Goal: Task Accomplishment & Management: Complete application form

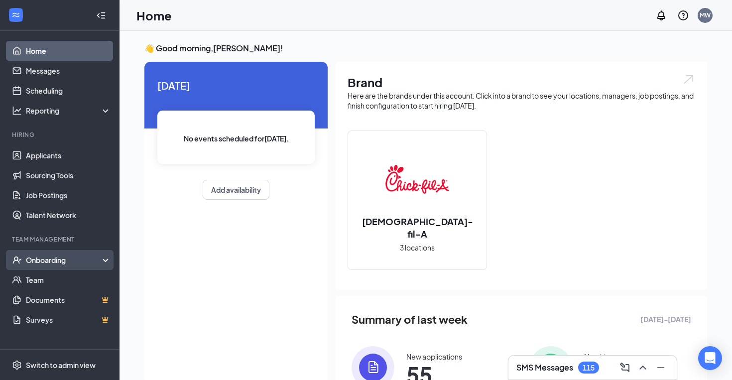
click at [54, 262] on div "Onboarding" at bounding box center [64, 260] width 77 height 10
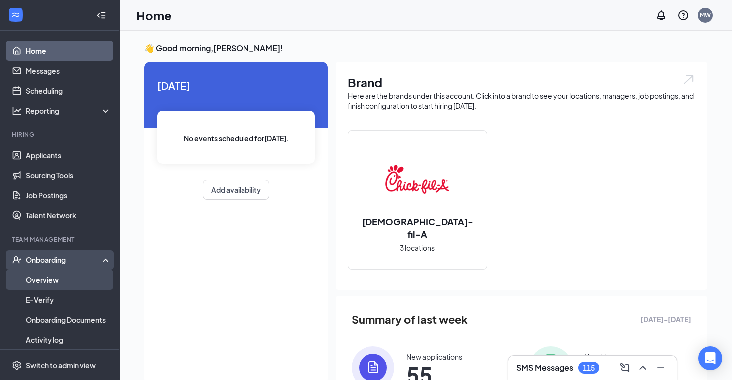
click at [46, 282] on link "Overview" at bounding box center [68, 280] width 85 height 20
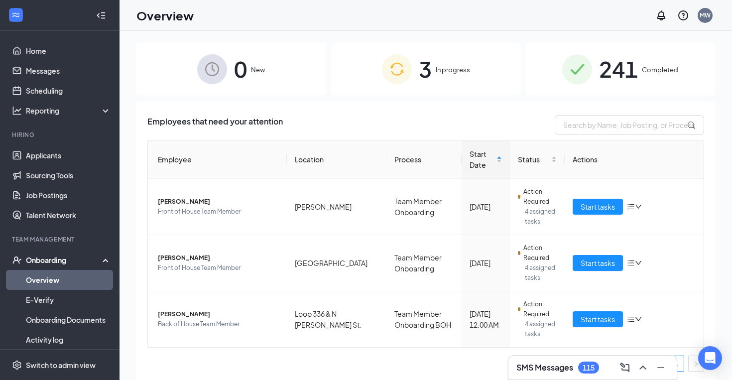
click at [420, 81] on span "3" at bounding box center [425, 69] width 13 height 34
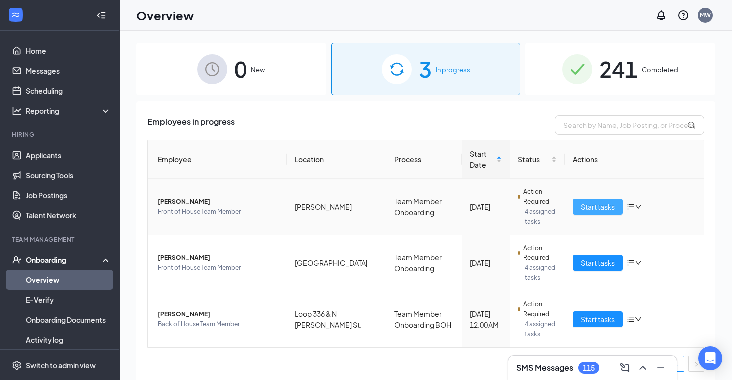
click at [596, 211] on span "Start tasks" at bounding box center [598, 206] width 34 height 11
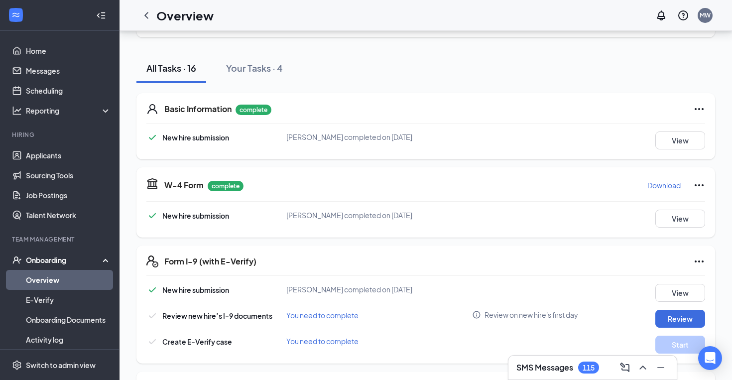
scroll to position [172, 0]
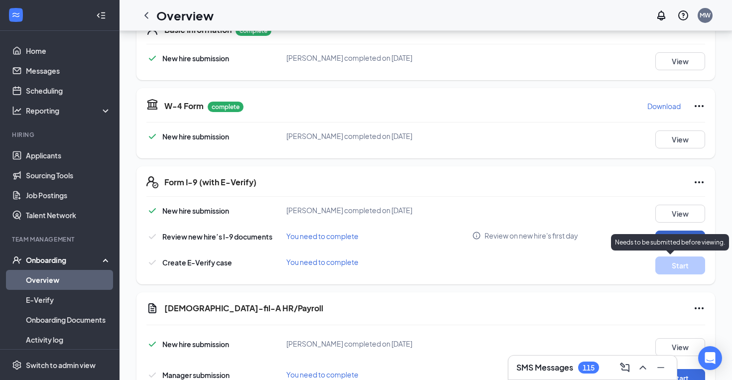
click at [687, 233] on button "Review" at bounding box center [681, 240] width 50 height 18
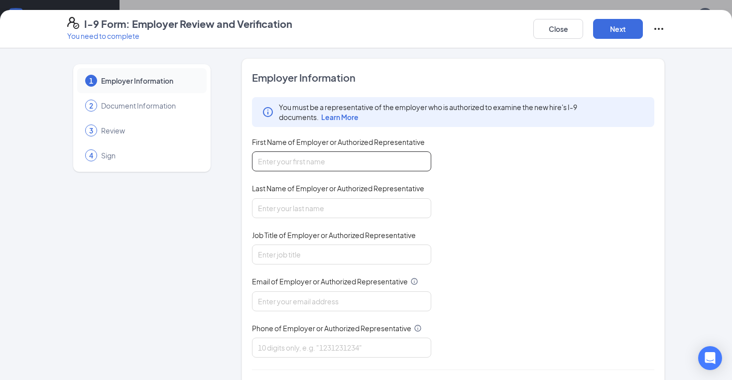
click at [353, 154] on input "First Name of Employer or Authorized Representative" at bounding box center [341, 161] width 179 height 20
type input "[PERSON_NAME]"
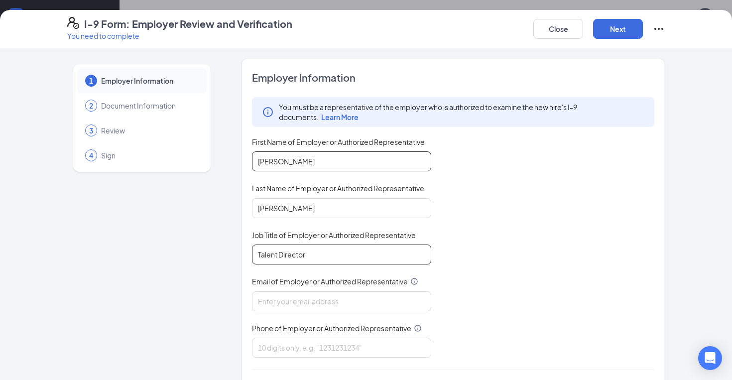
type input "Talent Director"
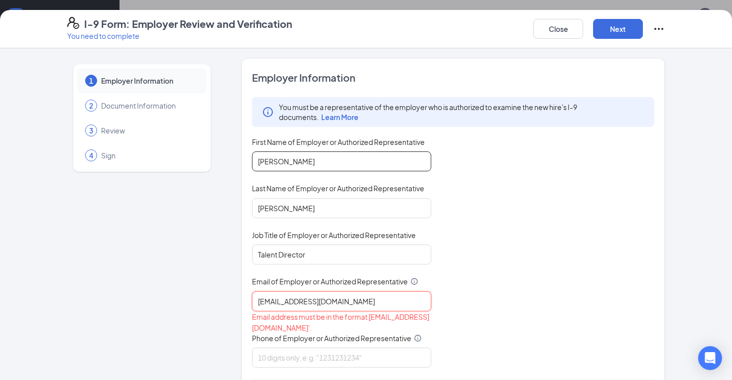
type input "[EMAIL_ADDRESS][DOMAIN_NAME]"
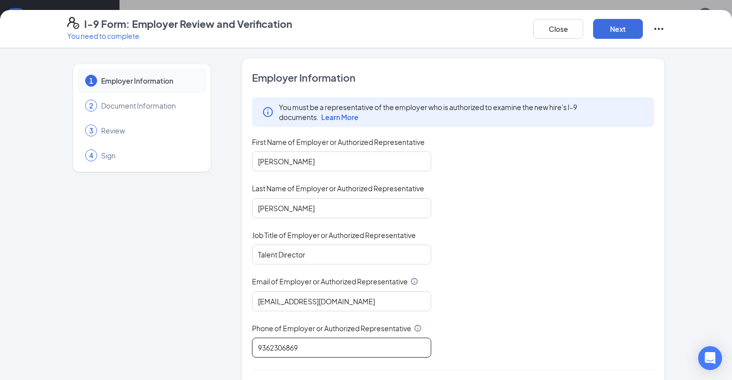
type input "9362306869"
click at [523, 156] on div "You must be a representative of the employer who is authorized to examine the n…" at bounding box center [453, 227] width 403 height 261
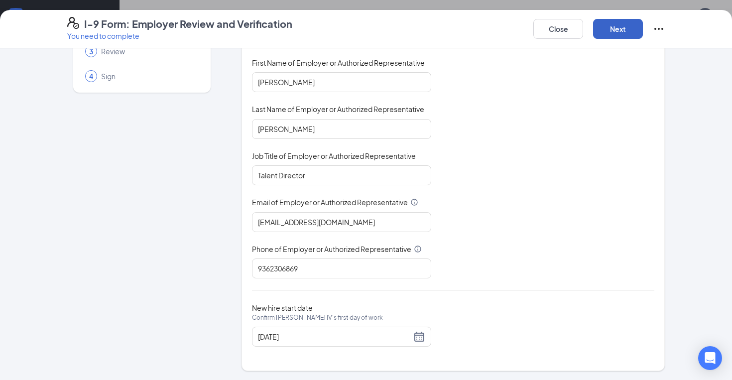
click at [617, 27] on button "Next" at bounding box center [618, 29] width 50 height 20
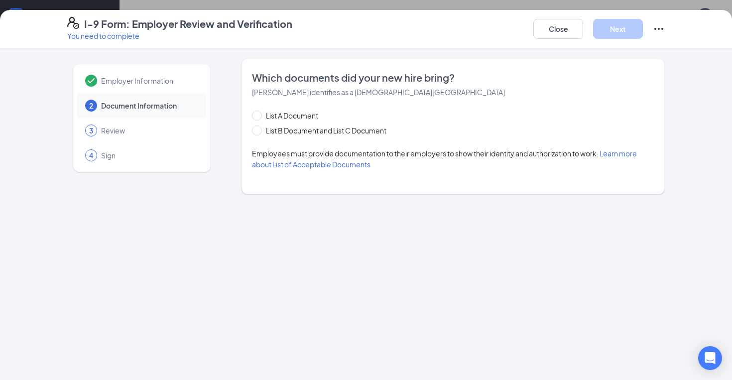
scroll to position [0, 0]
click at [302, 131] on span "List B Document and List C Document" at bounding box center [326, 130] width 129 height 11
click at [259, 131] on input "List B Document and List C Document" at bounding box center [255, 129] width 7 height 7
radio input "true"
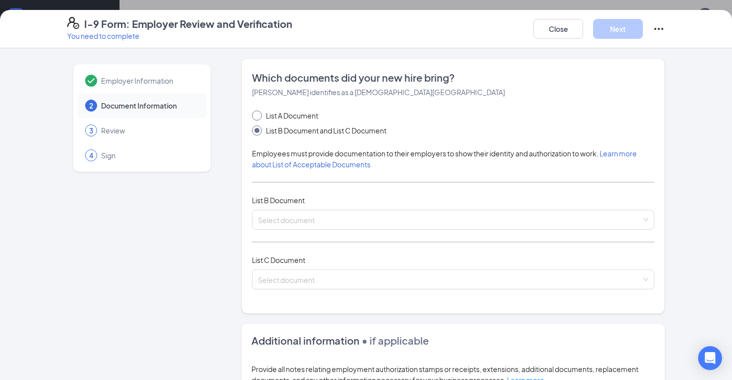
click at [303, 117] on span "List A Document" at bounding box center [292, 115] width 60 height 11
click at [259, 117] on input "List A Document" at bounding box center [255, 114] width 7 height 7
radio input "true"
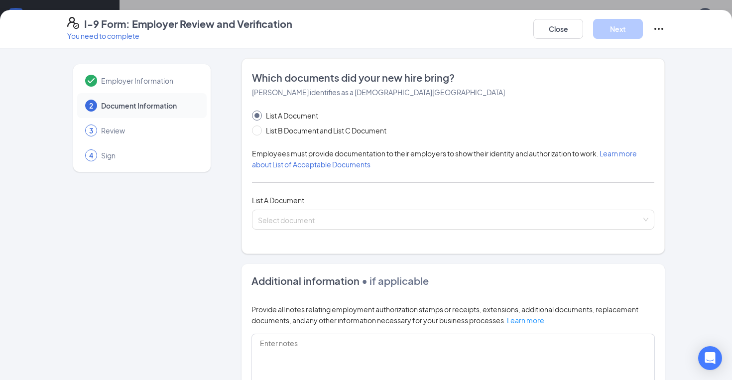
click at [357, 107] on div "Which documents did your new hire bring? Riley L Wedgeworth IV identifies as a …" at bounding box center [453, 156] width 403 height 171
click at [300, 212] on input "search" at bounding box center [450, 217] width 384 height 15
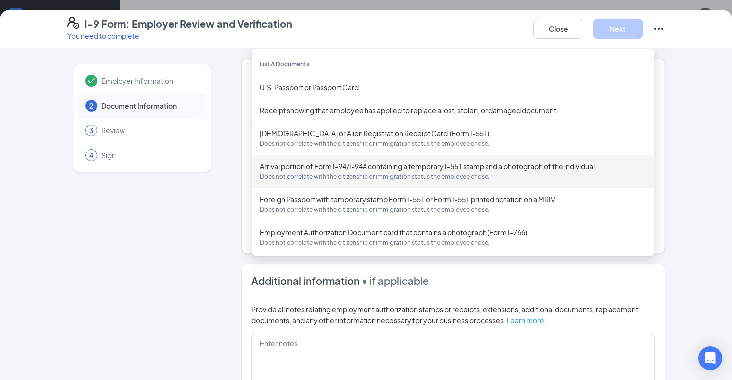
click at [216, 233] on div "Employer Information 2 Document Information 3 Review 4 Sign" at bounding box center [141, 282] width 149 height 449
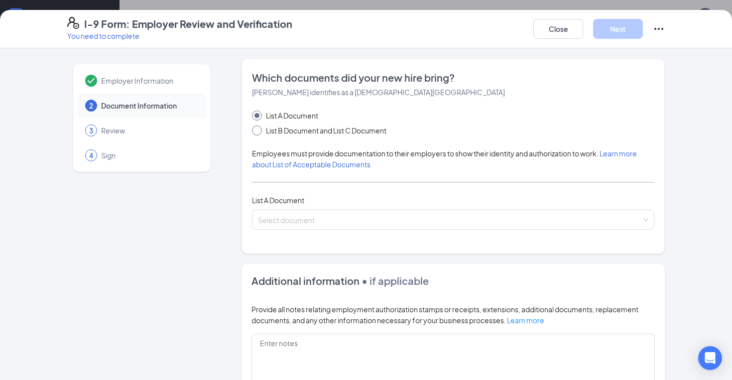
click at [317, 128] on span "List B Document and List C Document" at bounding box center [326, 130] width 129 height 11
click at [259, 128] on input "List B Document and List C Document" at bounding box center [255, 129] width 7 height 7
radio input "true"
radio input "false"
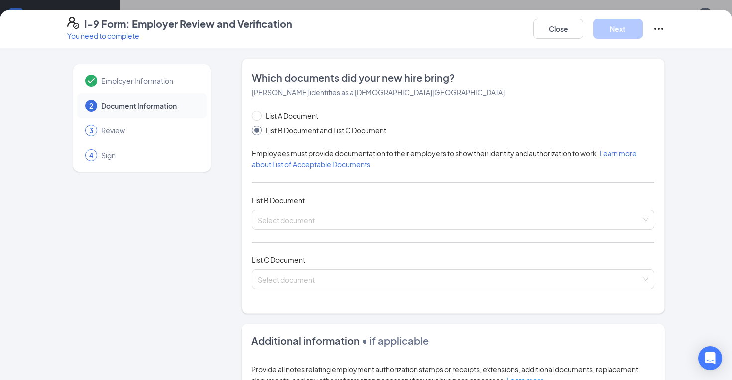
click at [292, 200] on span "List B Document" at bounding box center [278, 200] width 53 height 9
click at [292, 206] on div "List A Document List B Document and List C Document Employees must provide docu…" at bounding box center [453, 205] width 403 height 191
click at [291, 210] on div "Select document" at bounding box center [453, 220] width 403 height 20
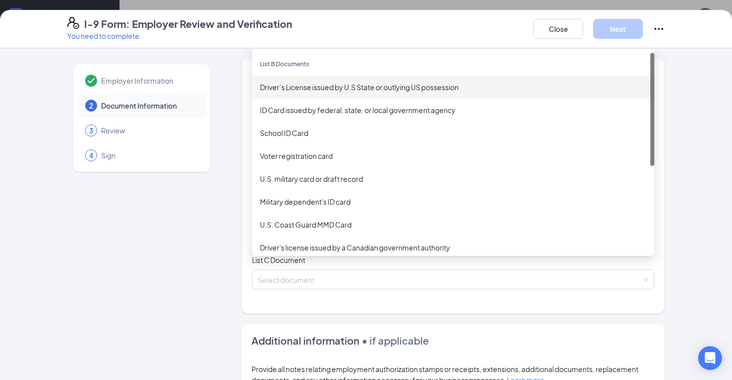
click at [333, 89] on div "Driver’s License issued by U.S State or outlying US possession" at bounding box center [453, 87] width 387 height 11
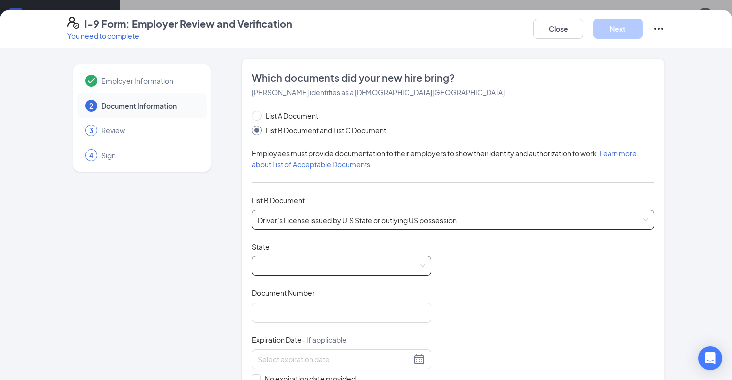
click at [300, 262] on span at bounding box center [341, 266] width 167 height 19
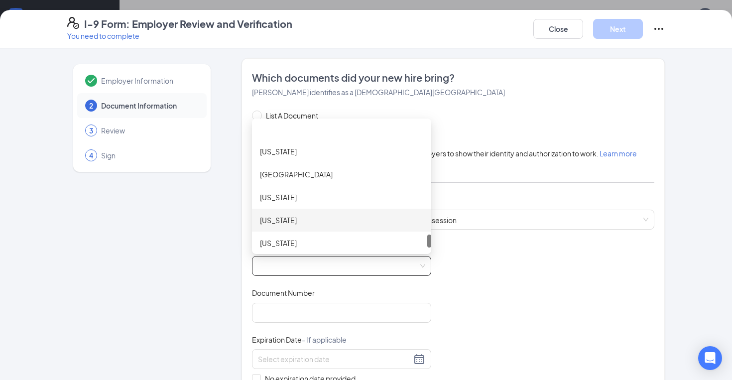
scroll to position [1032, 0]
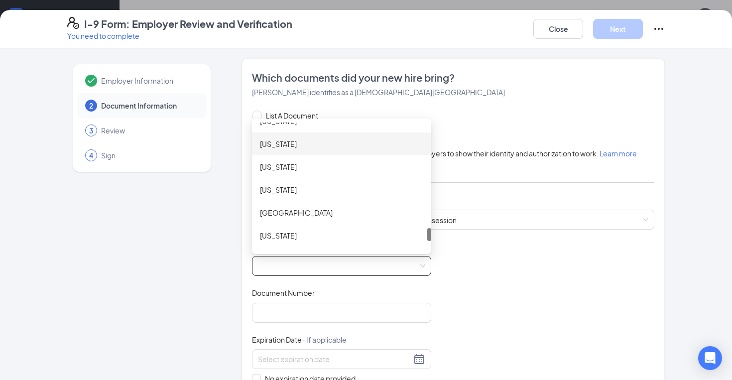
click at [309, 144] on div "Texas" at bounding box center [341, 144] width 163 height 11
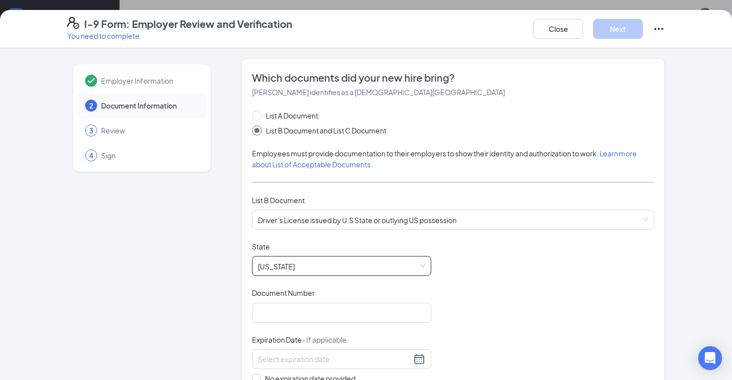
click at [488, 287] on div "Document Title Driver’s License issued by U.S State or outlying US possession S…" at bounding box center [453, 336] width 403 height 189
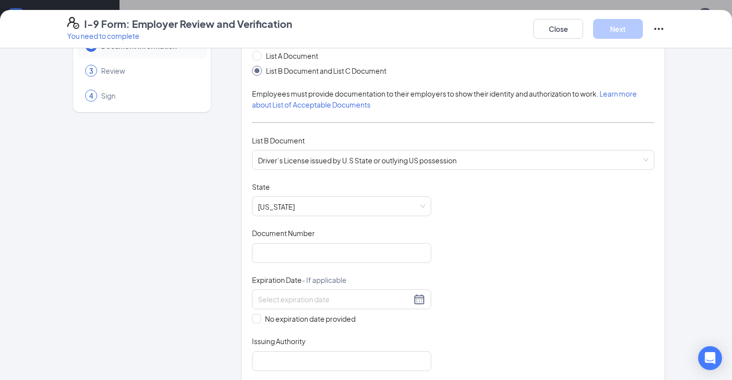
scroll to position [112, 0]
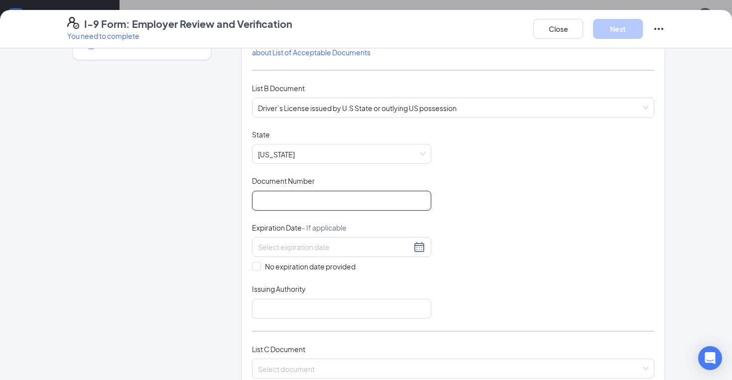
click at [369, 198] on input "Document Number" at bounding box center [341, 201] width 179 height 20
type input "36585409"
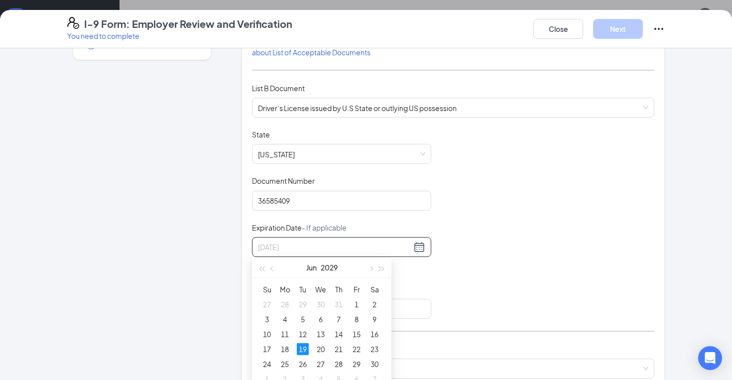
click at [301, 350] on div "19" at bounding box center [303, 349] width 12 height 12
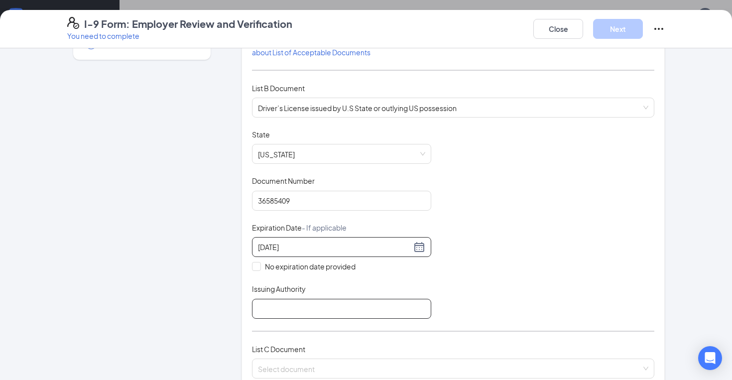
type input "06/19/2029"
click at [316, 312] on input "Issuing Authority" at bounding box center [341, 309] width 179 height 20
type input "Texas Department of Public Safety"
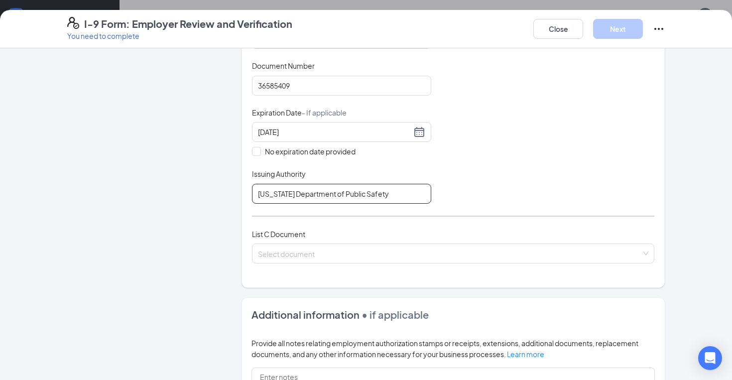
scroll to position [229, 0]
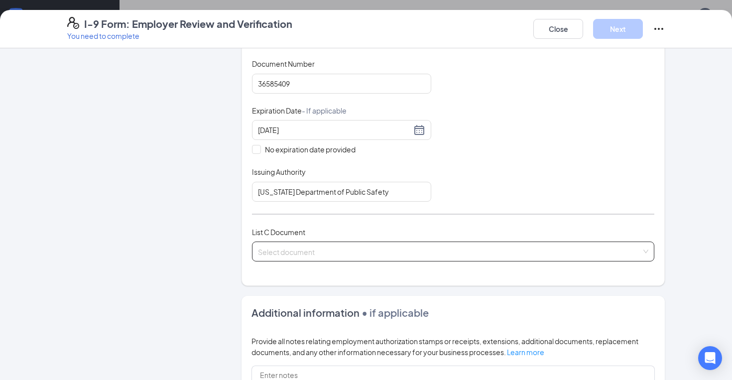
click at [344, 251] on input "search" at bounding box center [450, 249] width 384 height 15
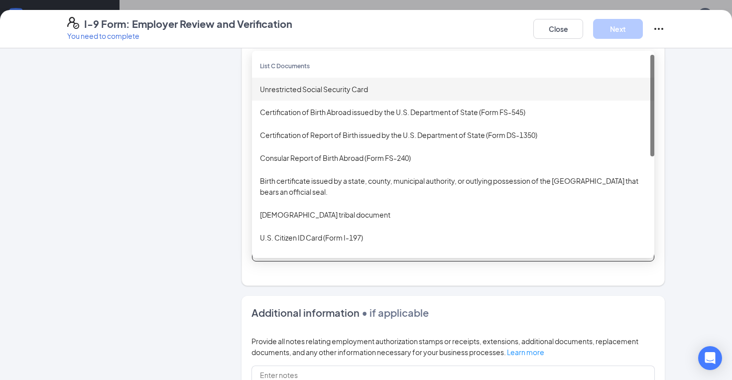
click at [342, 89] on div "Unrestricted Social Security Card" at bounding box center [453, 89] width 387 height 11
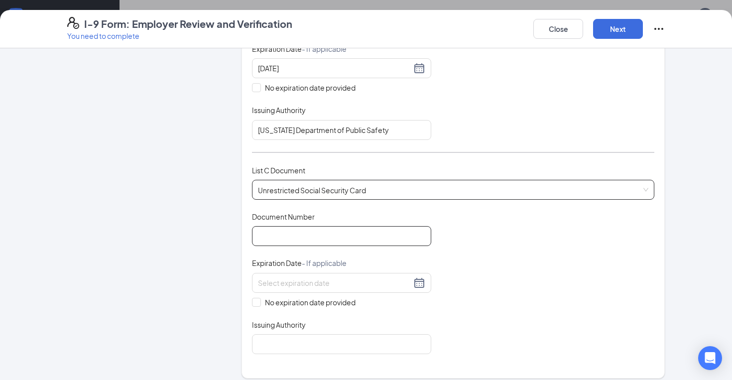
scroll to position [329, 0]
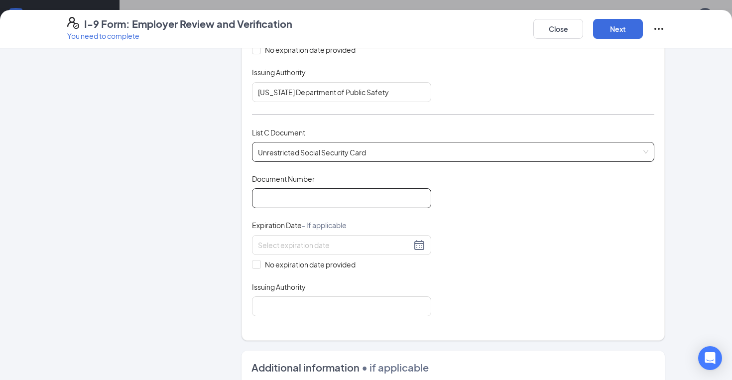
click at [328, 199] on input "Document Number" at bounding box center [341, 198] width 179 height 20
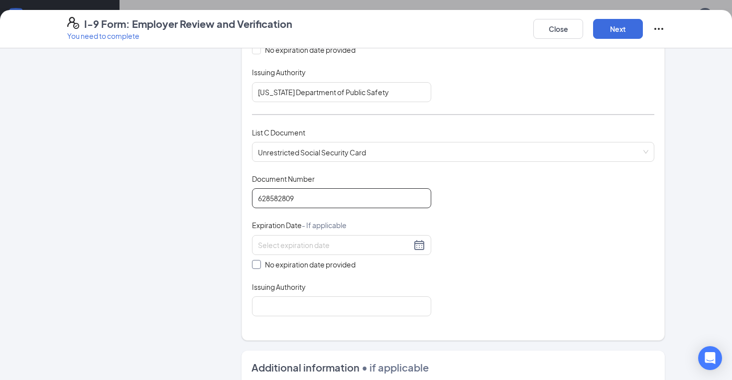
type input "628582809"
click at [323, 264] on span "No expiration date provided" at bounding box center [310, 264] width 99 height 11
click at [259, 264] on input "No expiration date provided" at bounding box center [255, 263] width 7 height 7
checkbox input "true"
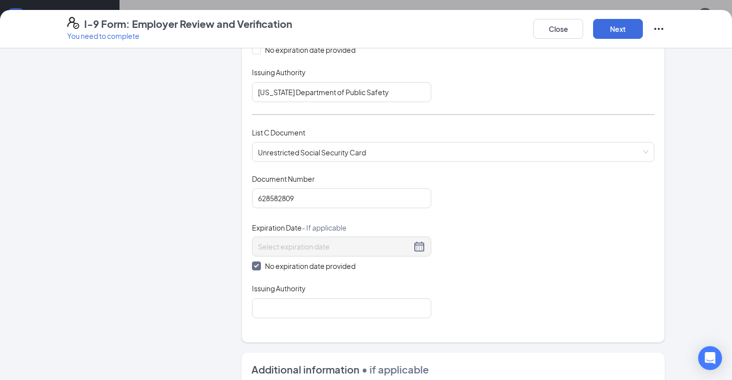
click at [303, 316] on div "Which documents did your new hire bring? Riley L Wedgeworth IV identifies as a …" at bounding box center [453, 36] width 403 height 588
click at [310, 304] on input "Issuing Authority" at bounding box center [341, 308] width 179 height 20
type input "Social Security Administration"
click at [329, 328] on div "Which documents did your new hire bring? Riley L Wedgeworth IV identifies as a …" at bounding box center [454, 35] width 424 height 613
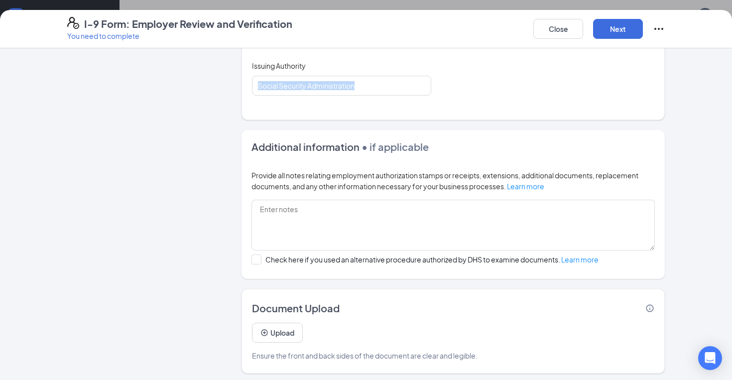
scroll to position [552, 0]
click at [620, 34] on button "Next" at bounding box center [618, 29] width 50 height 20
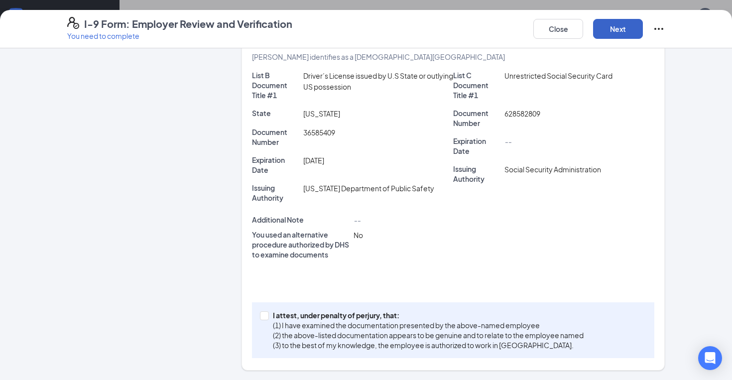
scroll to position [117, 0]
drag, startPoint x: 331, startPoint y: 132, endPoint x: 339, endPoint y: 141, distance: 12.0
click at [339, 141] on div "36585409" at bounding box center [378, 137] width 154 height 20
click at [263, 319] on span at bounding box center [264, 315] width 9 height 9
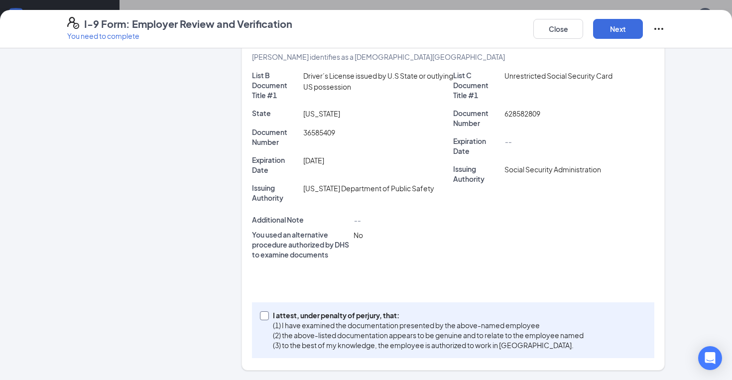
click at [263, 318] on input "I attest, under penalty of perjury, that: (1) I have examined the documentation…" at bounding box center [263, 314] width 7 height 7
checkbox input "true"
click at [615, 32] on button "Next" at bounding box center [618, 29] width 50 height 20
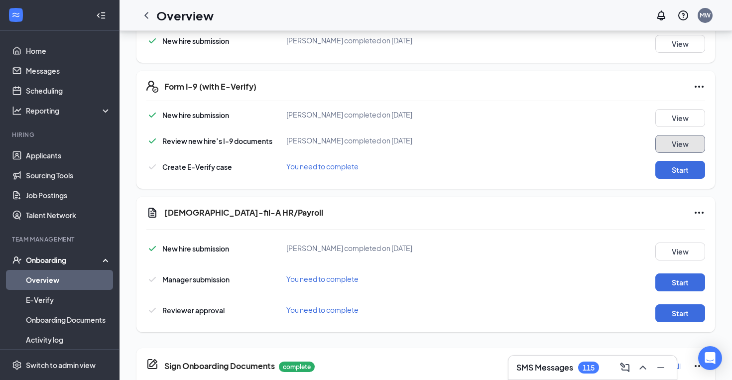
scroll to position [269, 0]
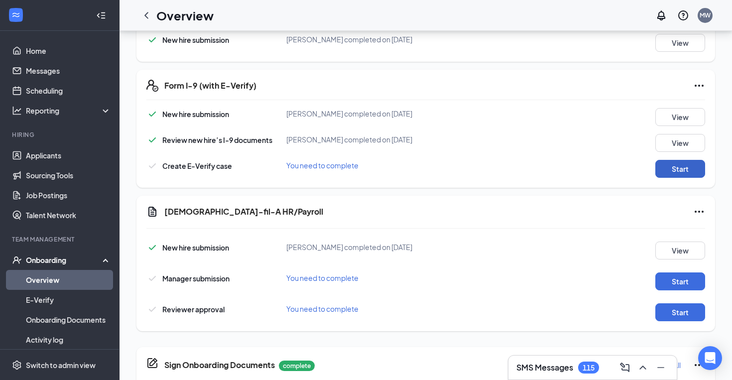
click at [687, 170] on button "Start" at bounding box center [681, 169] width 50 height 18
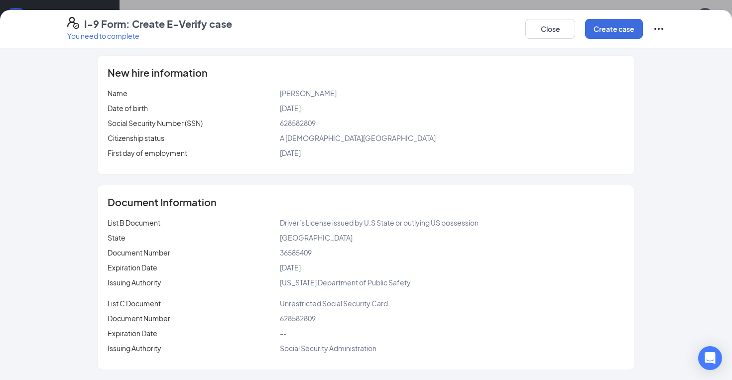
scroll to position [0, 0]
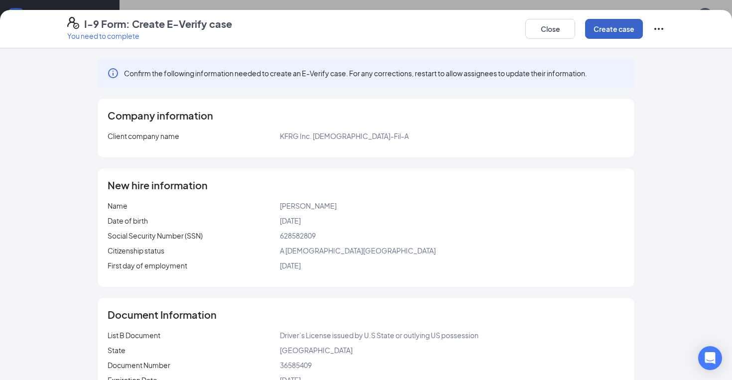
click at [628, 33] on button "Create case" at bounding box center [614, 29] width 58 height 20
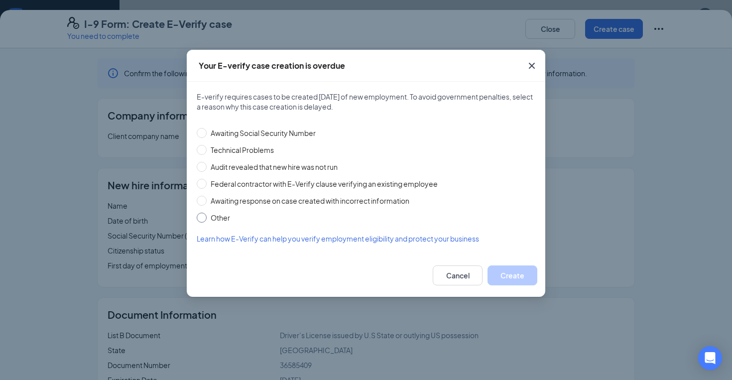
click at [221, 221] on span "Other" at bounding box center [220, 217] width 27 height 11
click at [207, 221] on input "Other" at bounding box center [202, 218] width 10 height 10
radio input "true"
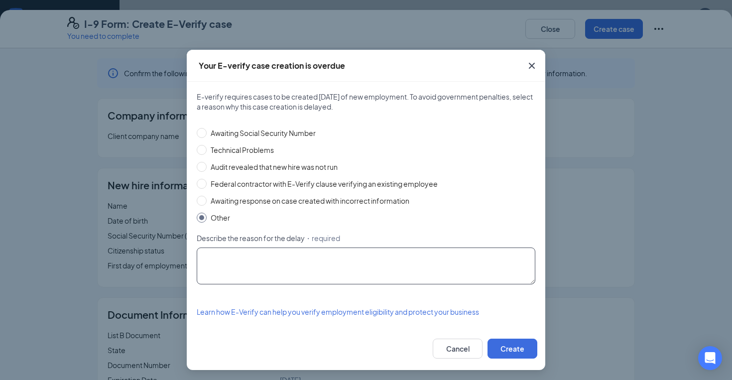
click at [234, 255] on textarea "Describe the reason for the delay ・required" at bounding box center [366, 266] width 339 height 37
type textarea "wrong start date -Michael Wrye"
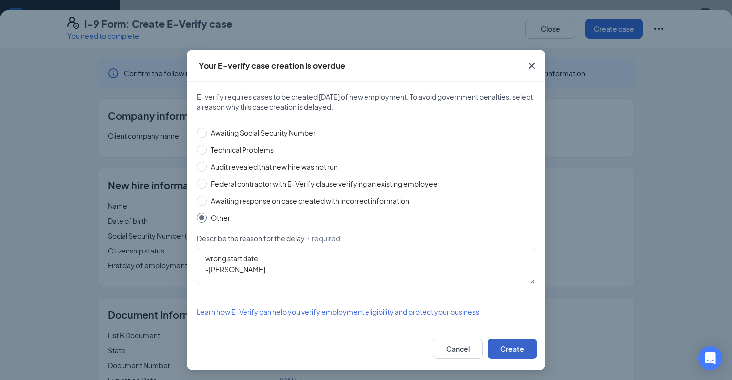
click at [504, 351] on button "Create" at bounding box center [513, 349] width 50 height 20
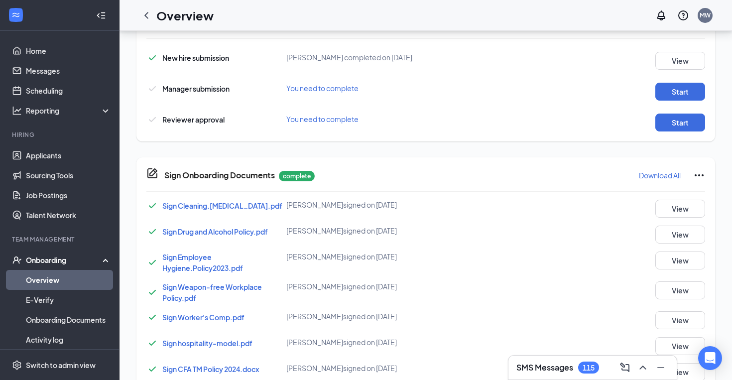
scroll to position [532, 0]
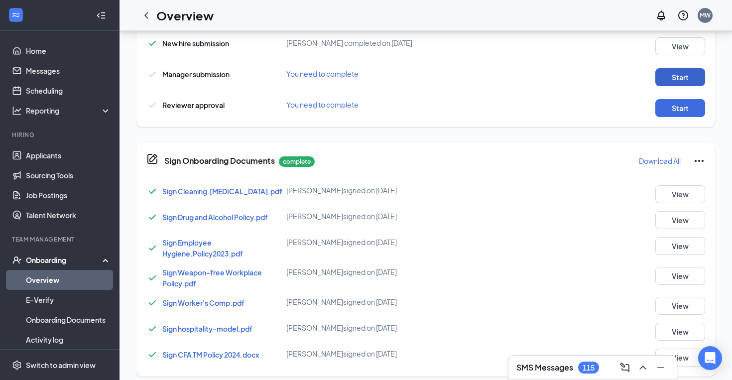
click at [680, 82] on button "Start" at bounding box center [681, 77] width 50 height 18
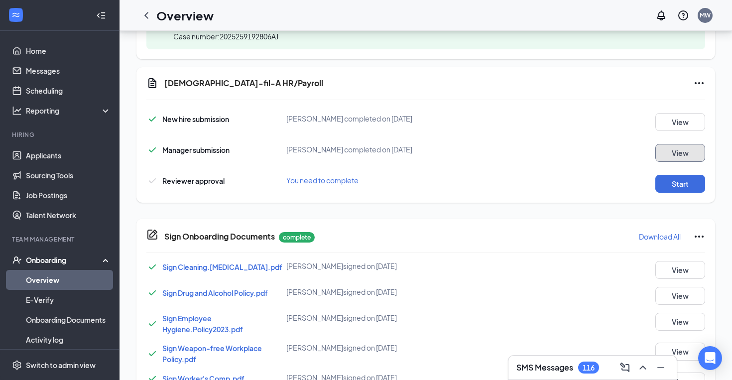
scroll to position [461, 0]
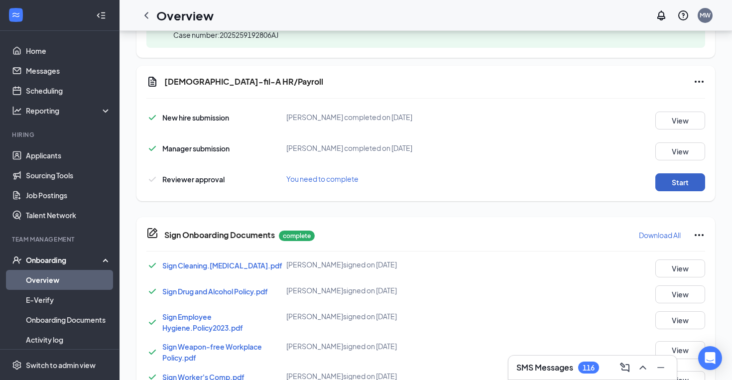
click at [682, 179] on button "Start" at bounding box center [681, 182] width 50 height 18
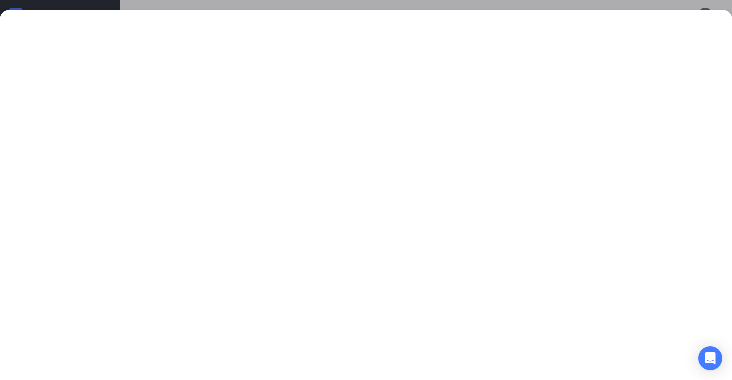
click at [103, 6] on div at bounding box center [366, 190] width 732 height 380
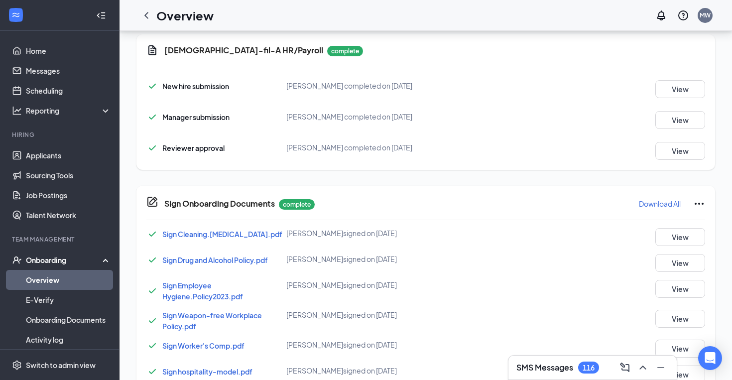
scroll to position [494, 0]
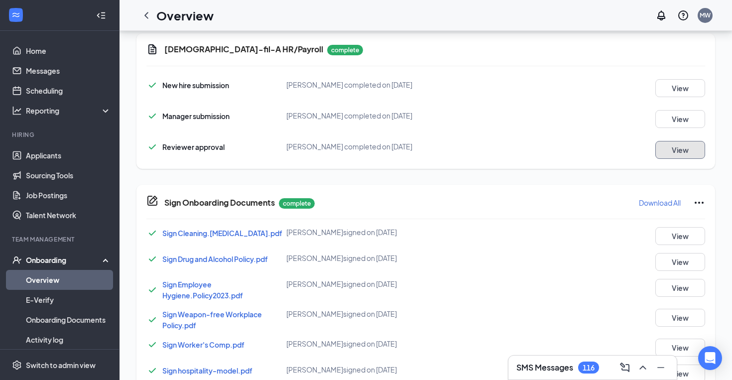
click at [678, 153] on button "View" at bounding box center [681, 150] width 50 height 18
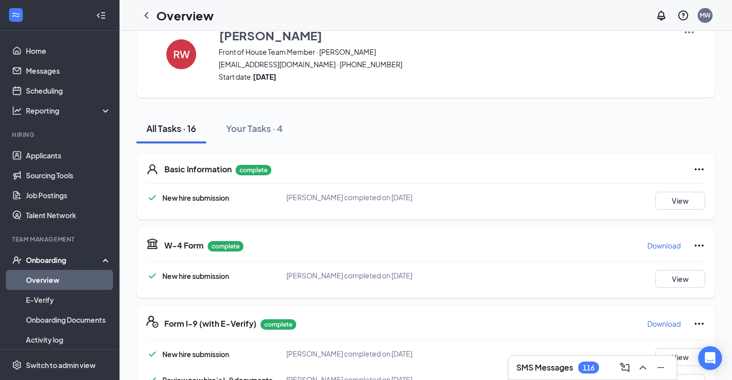
scroll to position [0, 0]
